Goal: Task Accomplishment & Management: Use online tool/utility

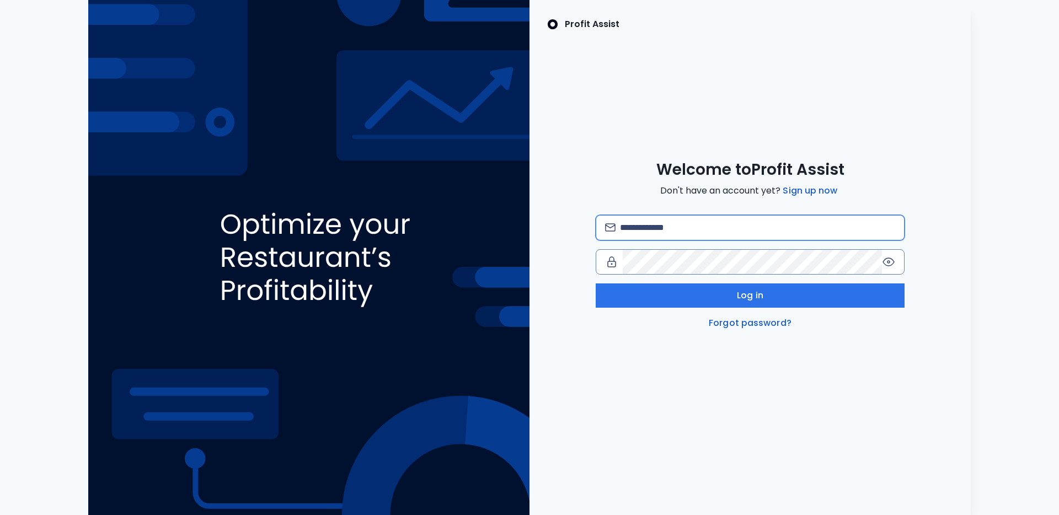
click at [650, 231] on input "email" at bounding box center [757, 228] width 275 height 24
type input "**********"
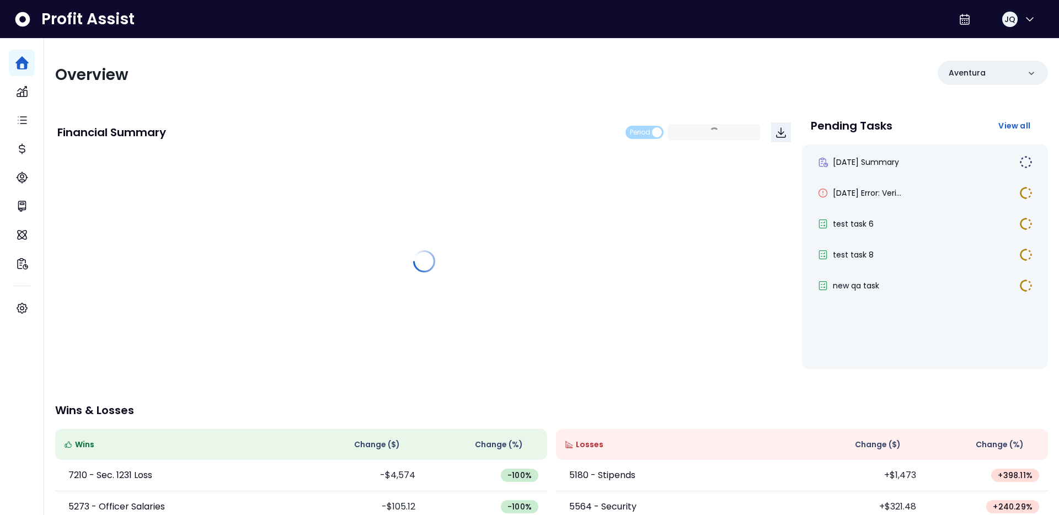
click at [700, 83] on div "Overview Aventura" at bounding box center [551, 75] width 993 height 29
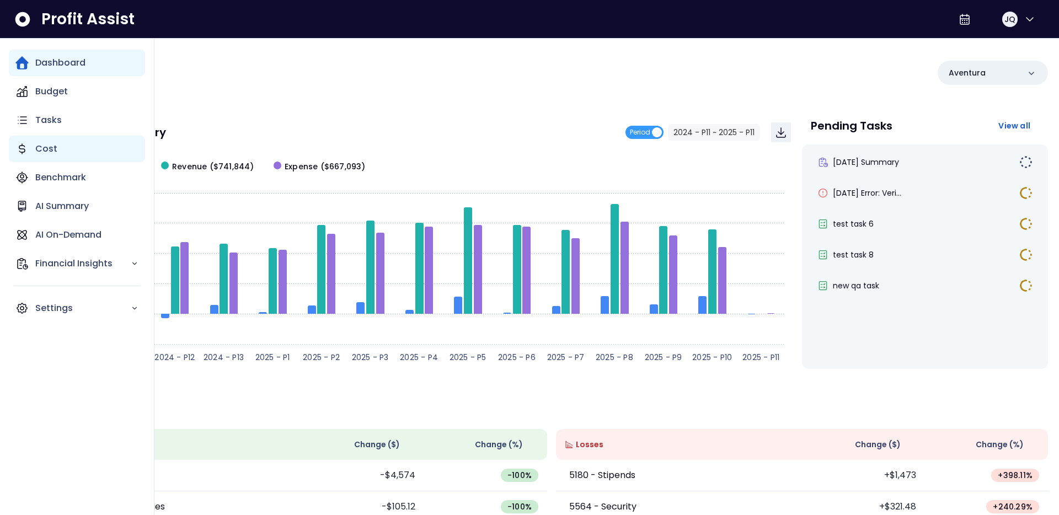
click at [20, 146] on icon "Main navigation" at bounding box center [22, 149] width 6 height 10
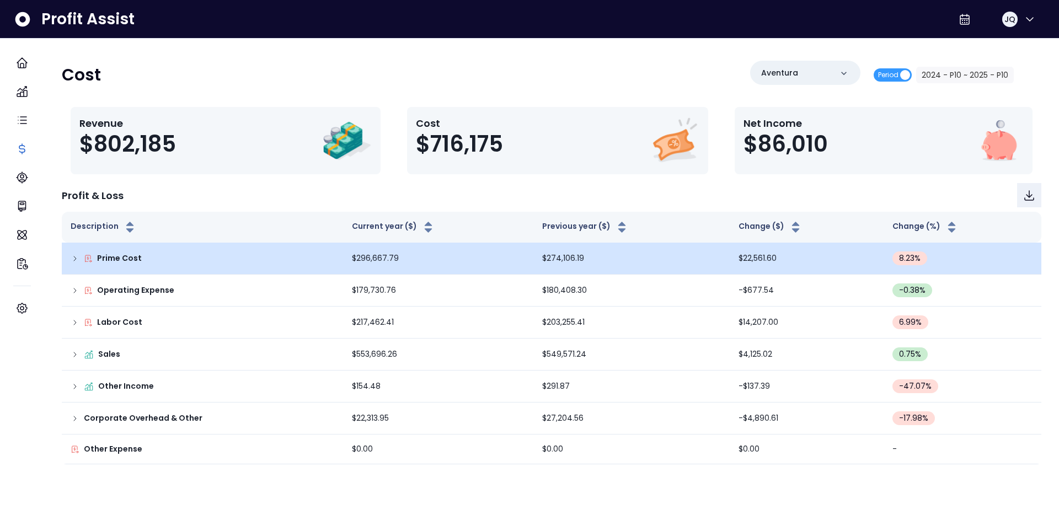
click at [87, 249] on td "Prime Cost" at bounding box center [202, 259] width 281 height 32
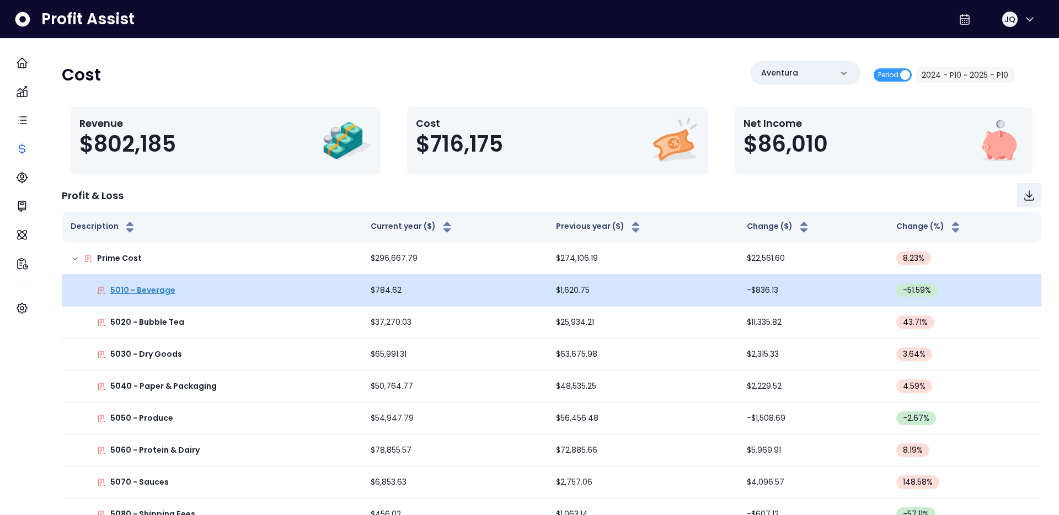
click at [161, 293] on p "5010 - Beverage" at bounding box center [142, 291] width 65 height 12
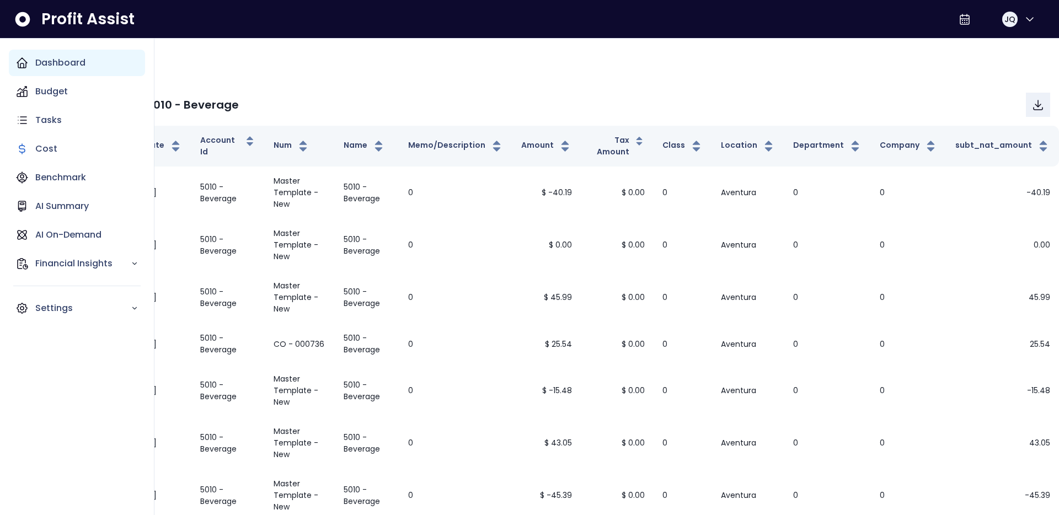
click at [30, 66] on div "Dashboard" at bounding box center [77, 63] width 136 height 26
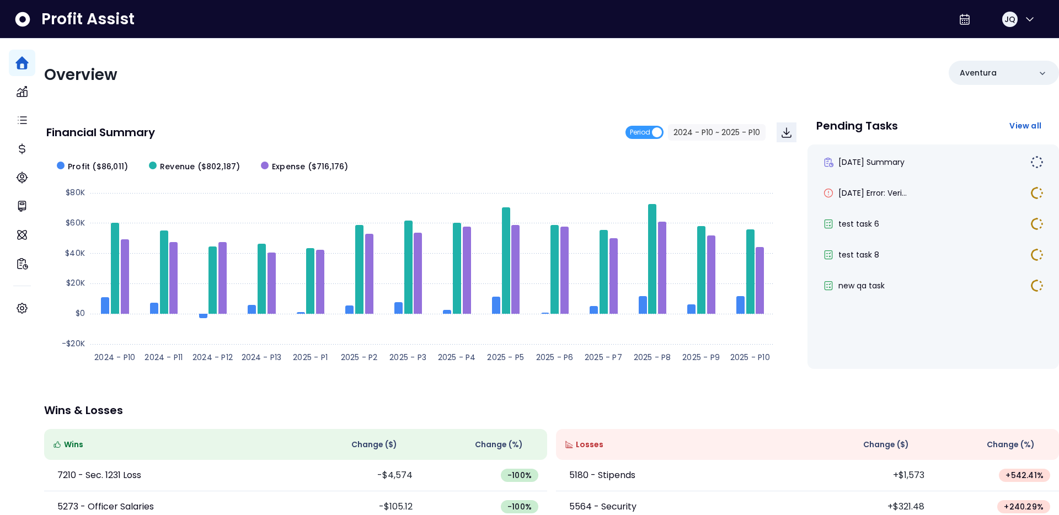
click at [1026, 39] on div "Overview Aventura Financial Summary Period 2024 - P10 ~ 2025 - P10 Created with…" at bounding box center [551, 360] width 1015 height 642
click at [1026, 21] on icon "button" at bounding box center [1029, 19] width 13 height 13
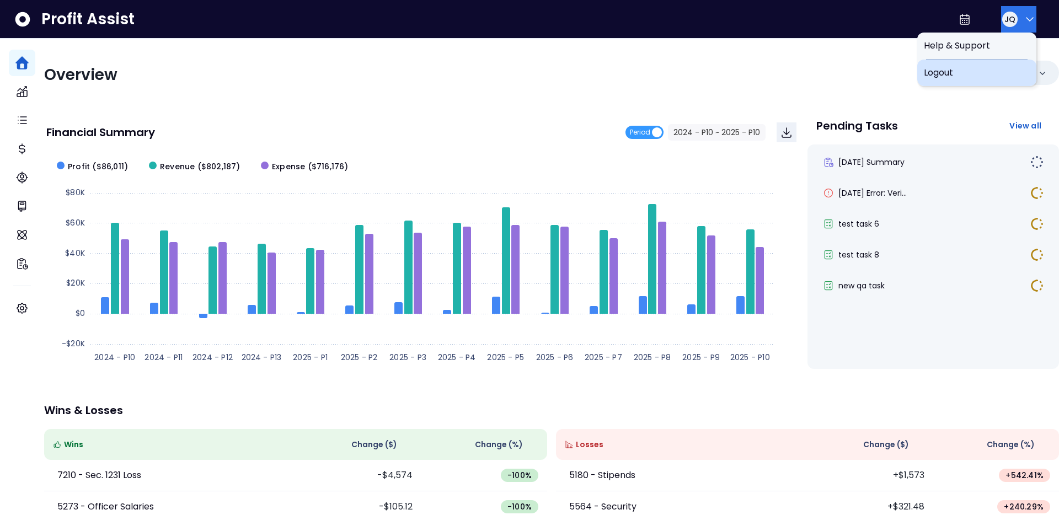
click at [993, 72] on span "Logout" at bounding box center [977, 72] width 106 height 13
